Goal: Task Accomplishment & Management: Manage account settings

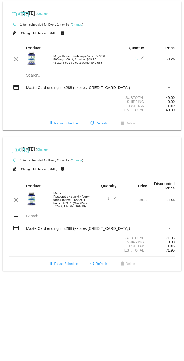
click at [79, 25] on link "Change" at bounding box center [77, 24] width 11 height 3
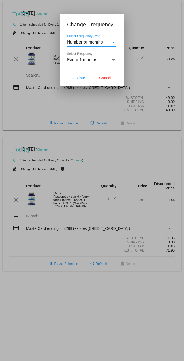
click at [115, 62] on div "Select Frequency" at bounding box center [113, 59] width 5 height 5
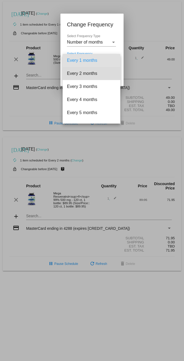
click at [94, 76] on span "Every 2 months" at bounding box center [91, 73] width 49 height 13
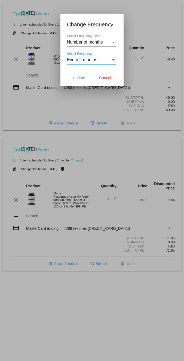
click at [84, 80] on span "Update" at bounding box center [79, 78] width 12 height 4
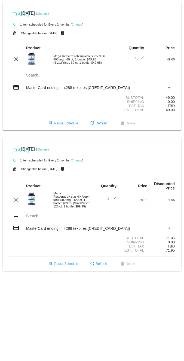
click at [48, 14] on link "Change" at bounding box center [42, 13] width 11 height 3
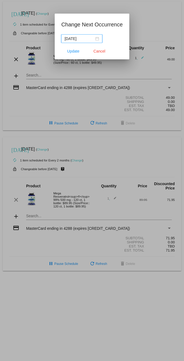
click at [96, 40] on div "[DATE]" at bounding box center [81, 39] width 35 height 6
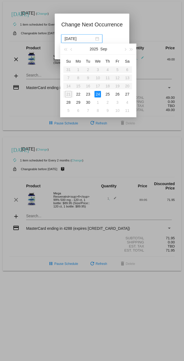
click at [125, 49] on span "button" at bounding box center [125, 49] width 3 height 3
click at [119, 96] on div "24" at bounding box center [117, 94] width 7 height 7
type input "[DATE]"
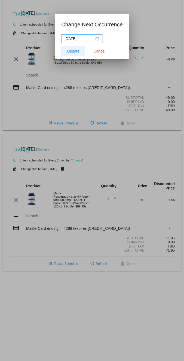
click at [73, 53] on span "Update" at bounding box center [73, 51] width 12 height 4
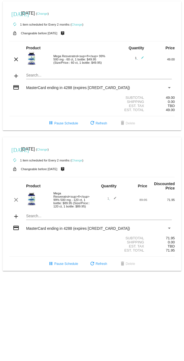
click at [48, 151] on link "Change" at bounding box center [42, 149] width 11 height 3
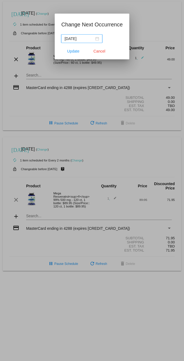
click at [91, 41] on input "[DATE]" at bounding box center [79, 39] width 30 height 6
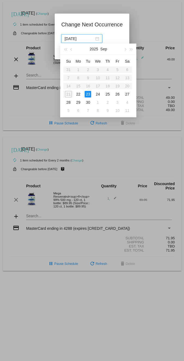
click at [121, 54] on div "[DATE]" at bounding box center [98, 49] width 76 height 11
click at [124, 51] on button "button" at bounding box center [125, 49] width 6 height 11
click at [123, 52] on button "button" at bounding box center [125, 49] width 6 height 11
click at [128, 37] on mat-dialog-content "[DATE]" at bounding box center [92, 38] width 75 height 9
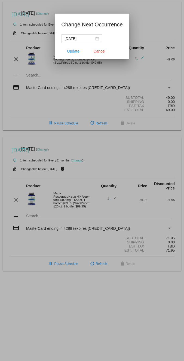
click at [97, 40] on div "[DATE]" at bounding box center [81, 39] width 35 height 6
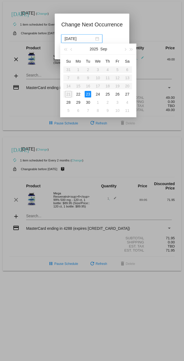
click at [124, 53] on button "button" at bounding box center [125, 49] width 6 height 11
click at [126, 53] on button "button" at bounding box center [125, 49] width 6 height 11
click at [119, 94] on div "21" at bounding box center [117, 94] width 7 height 7
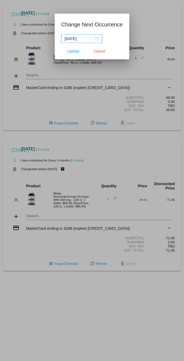
type input "[DATE]"
click at [75, 51] on span "Update" at bounding box center [73, 51] width 12 height 4
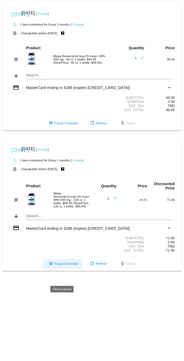
click at [71, 266] on span "pause Pause Schedule" at bounding box center [63, 264] width 30 height 4
